Goal: Communication & Community: Ask a question

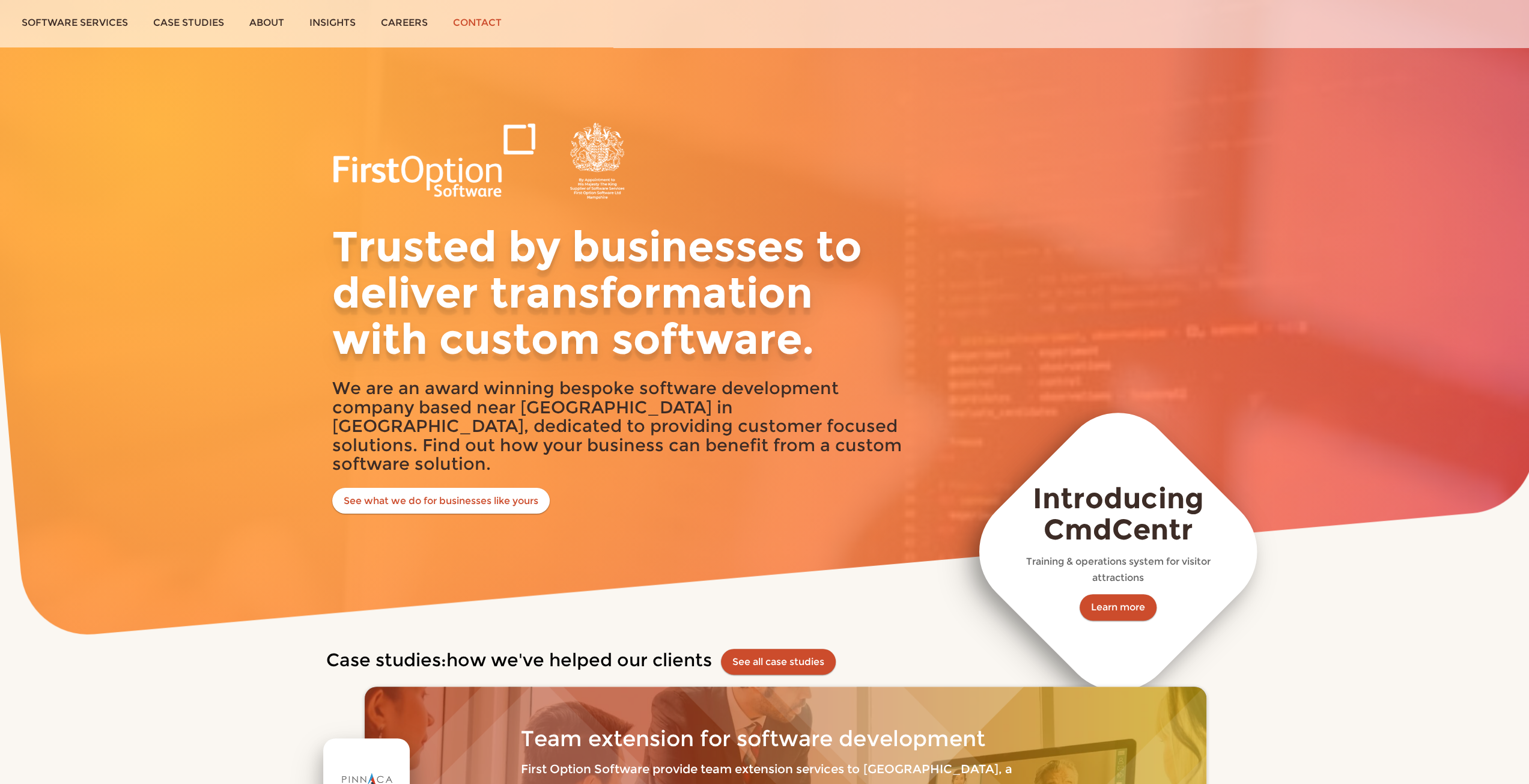
click at [492, 23] on link "Contact" at bounding box center [478, 23] width 74 height 45
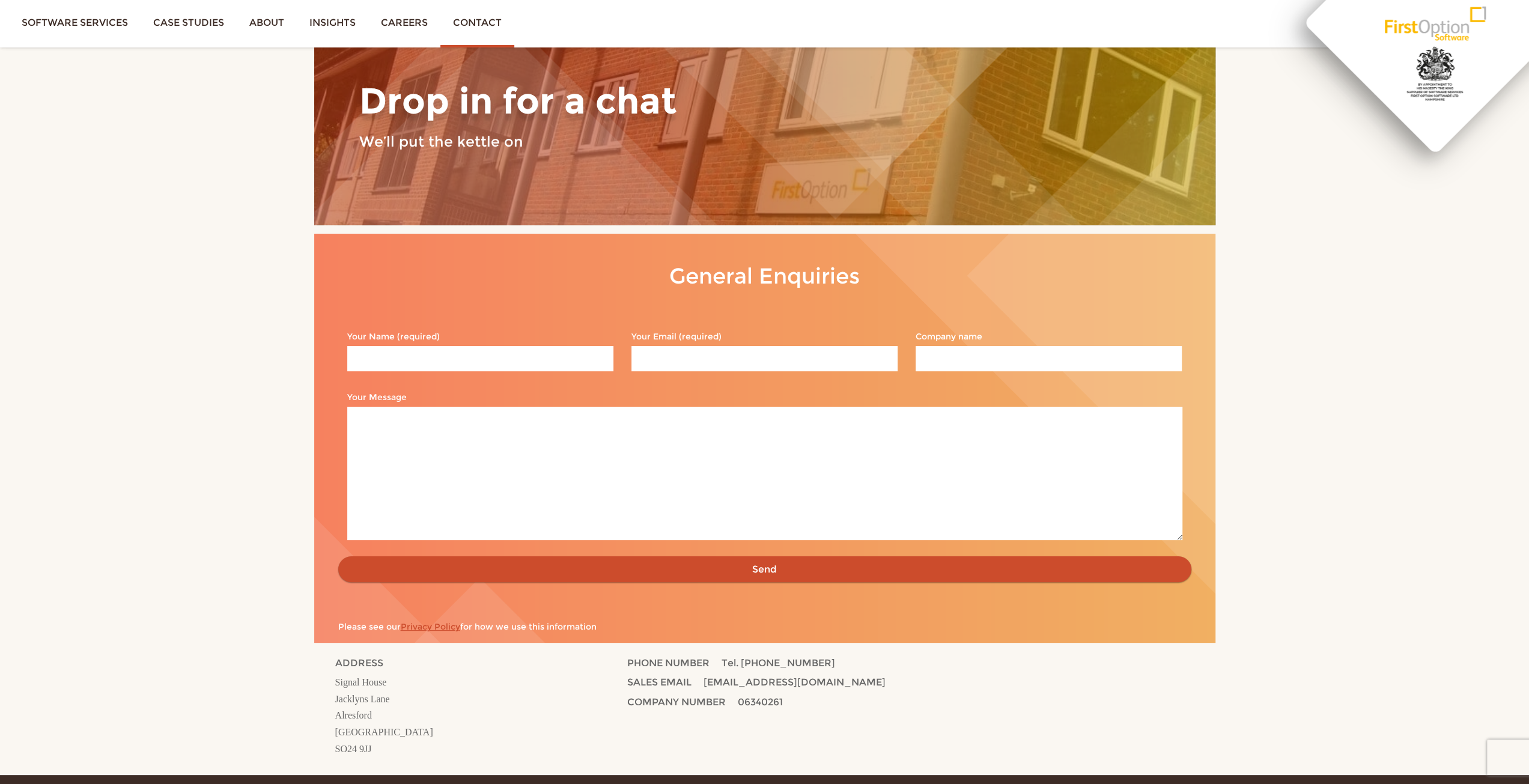
drag, startPoint x: 705, startPoint y: 683, endPoint x: 872, endPoint y: 676, distance: 167.1
click at [872, 676] on p "SALES EMAIL [EMAIL_ADDRESS][DOMAIN_NAME]" at bounding box center [874, 683] width 494 height 20
copy span "[EMAIL_ADDRESS][DOMAIN_NAME]"
click at [504, 353] on input "Your Name (required)" at bounding box center [481, 359] width 266 height 26
type input "[PERSON_NAME]"
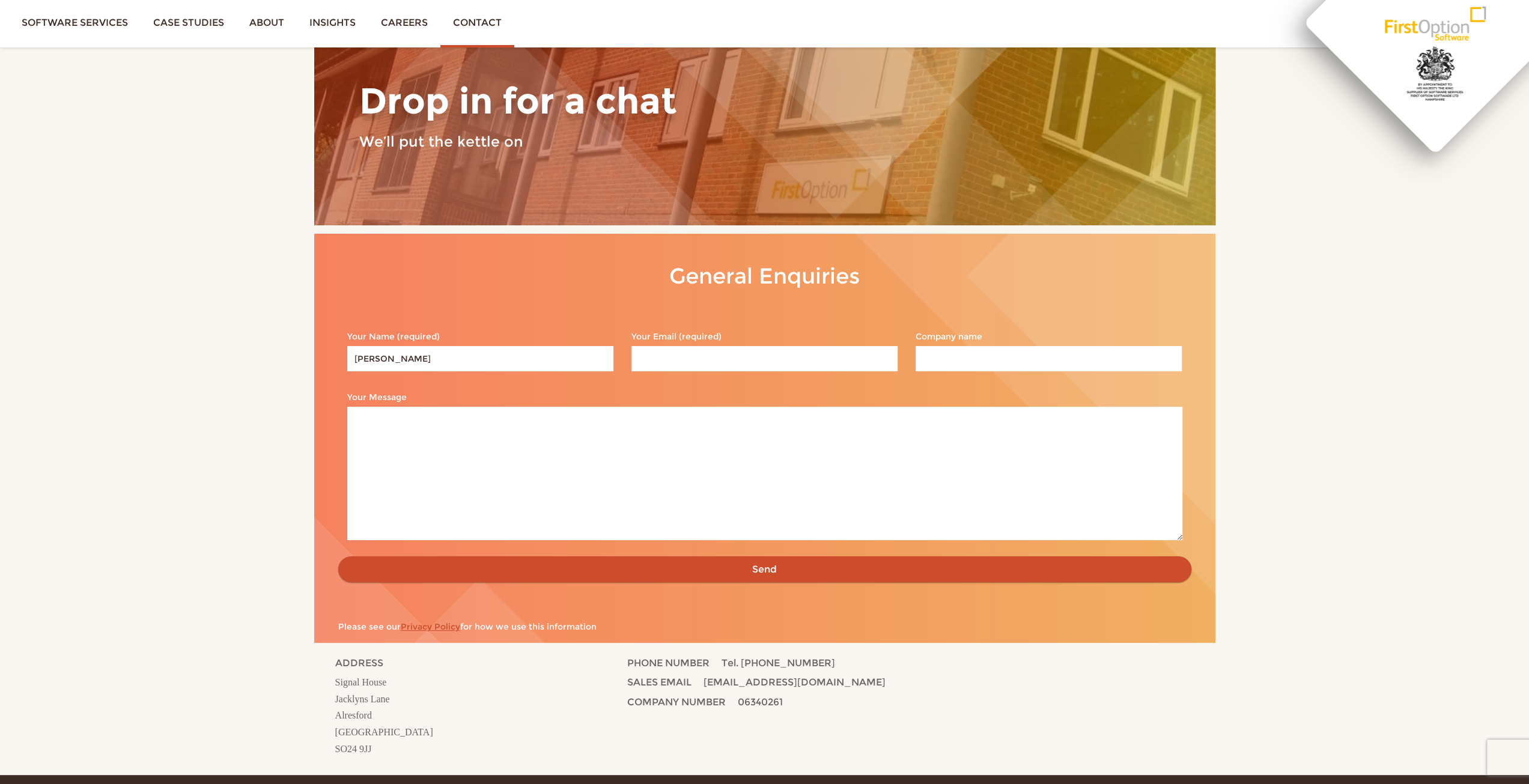
type input "[EMAIL_ADDRESS][DOMAIN_NAME]"
type input "[PERSON_NAME] LIMITED"
click at [551, 462] on textarea "Your Message" at bounding box center [765, 473] width 836 height 133
click at [535, 495] on textarea "Your Message" at bounding box center [765, 473] width 836 height 133
paste textarea "Lore Ips/Dolor Sitame con adi elitsed doe temporinc utlaboreetd ma Aliqu Enimad…"
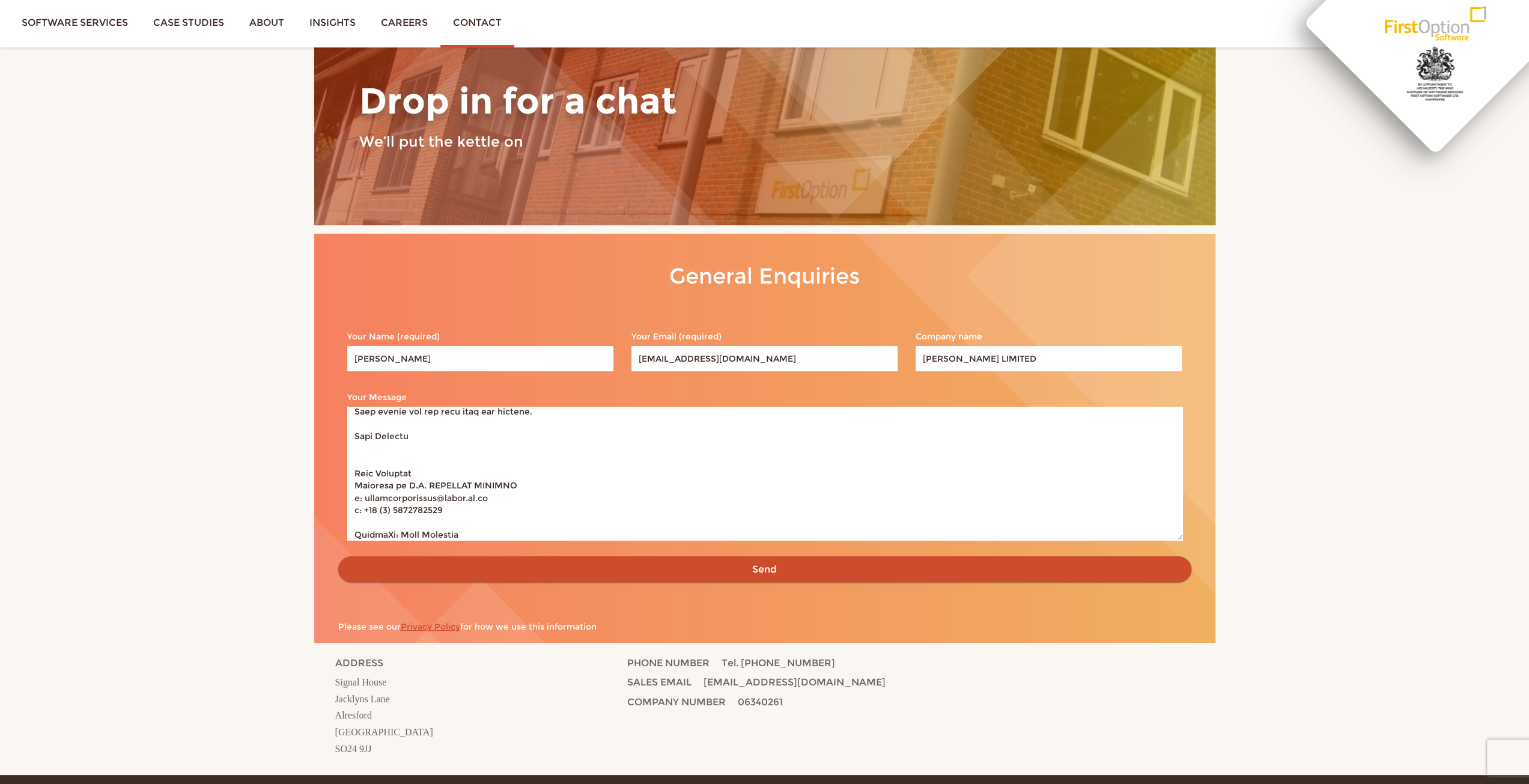
scroll to position [215, 0]
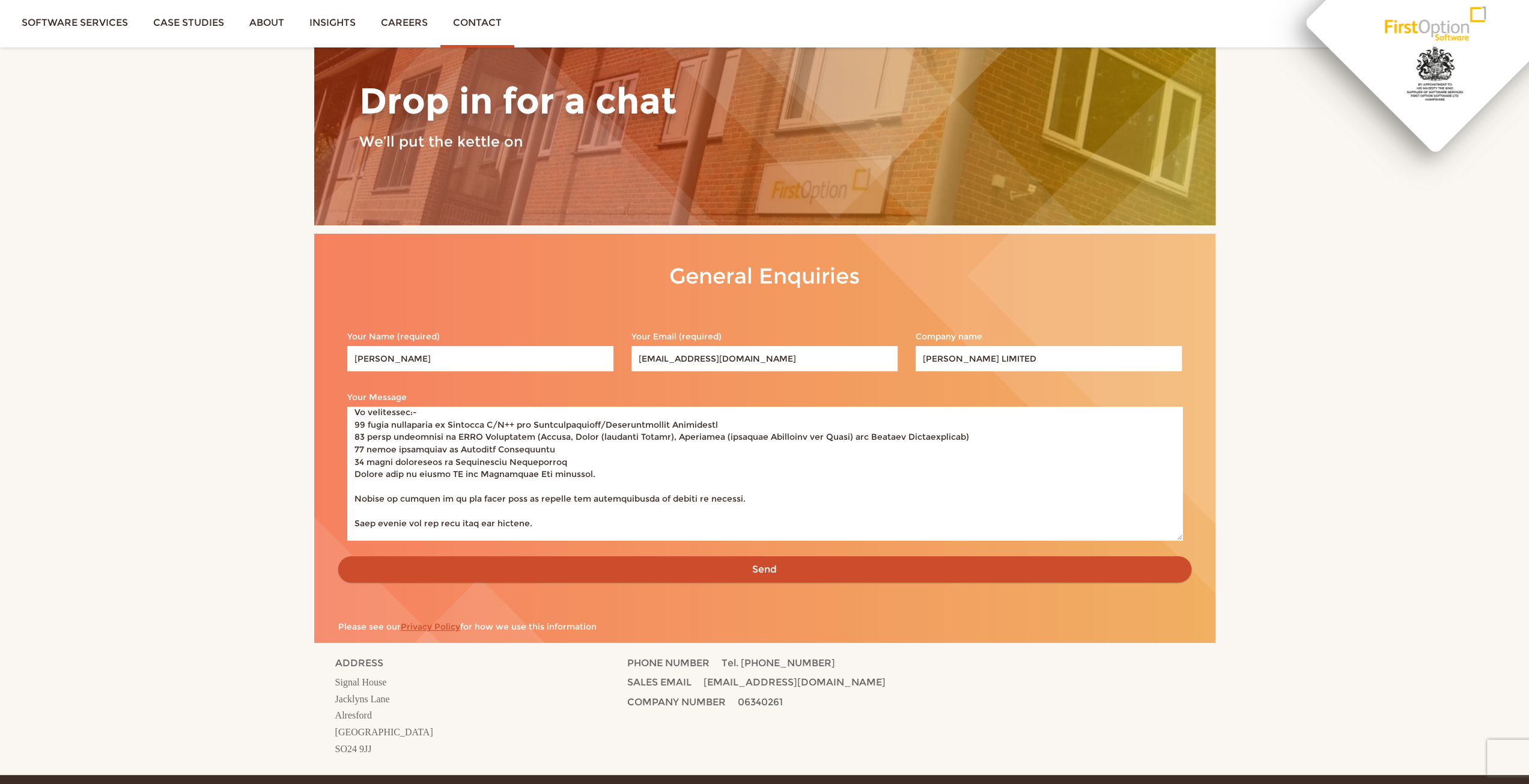
click at [390, 476] on textarea "Your Message" at bounding box center [765, 473] width 836 height 133
click at [390, 475] on textarea "Your Message" at bounding box center [765, 473] width 836 height 133
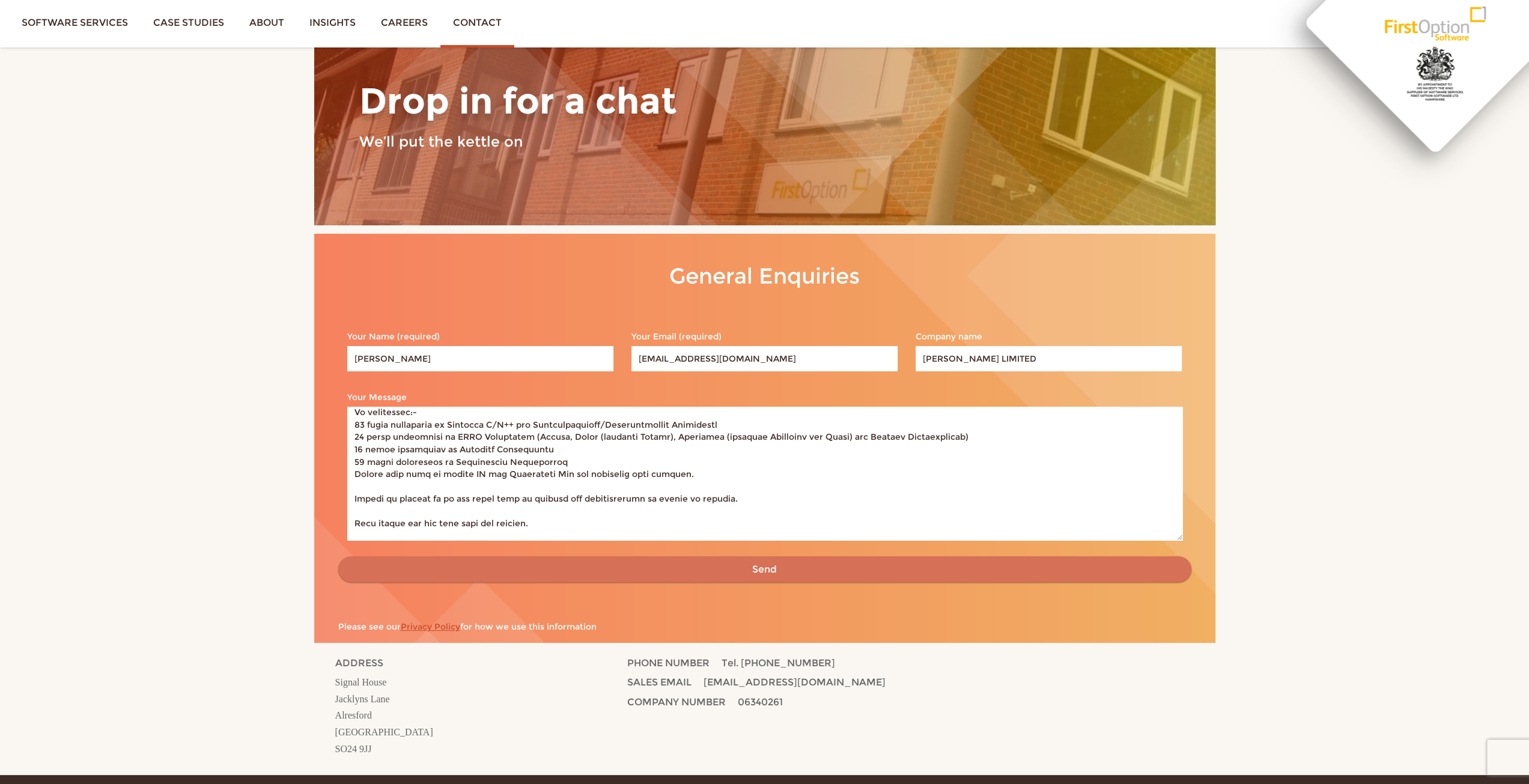
type textarea "Lore Ips/Dolor Sitame con adi elitsed doe temporinc utlaboreetd ma Aliqu Enimad…"
click at [770, 570] on input "Send" at bounding box center [765, 569] width 854 height 26
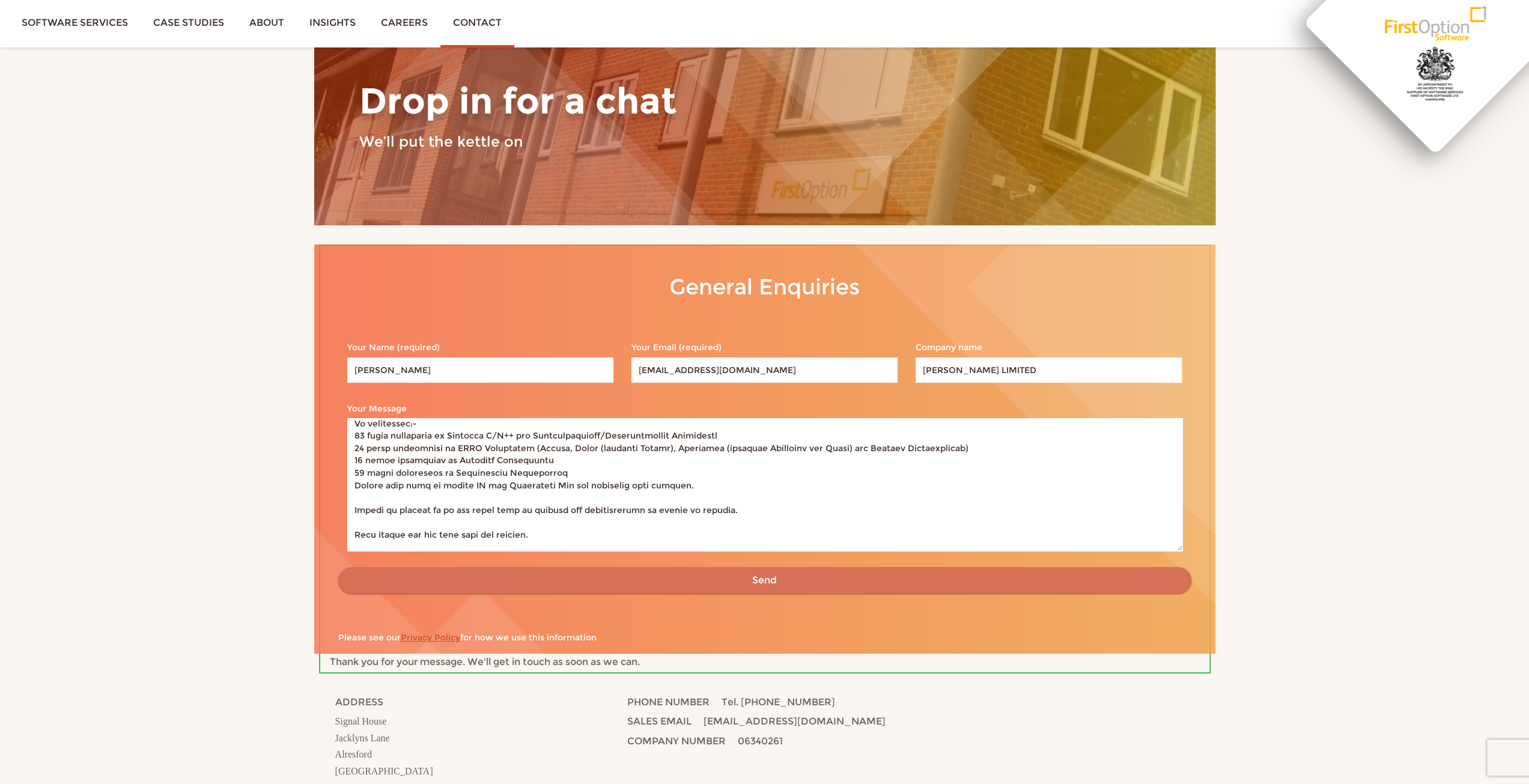
scroll to position [0, 0]
